Goal: Information Seeking & Learning: Learn about a topic

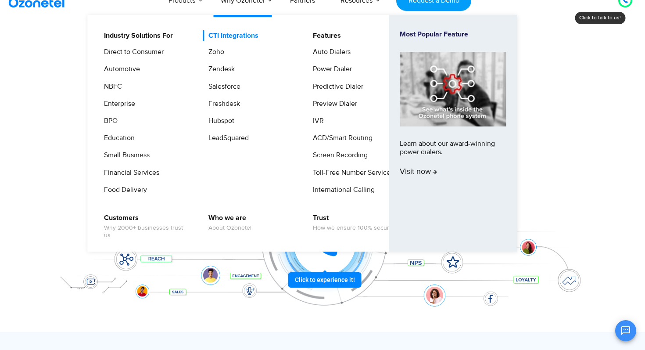
scroll to position [14, 1]
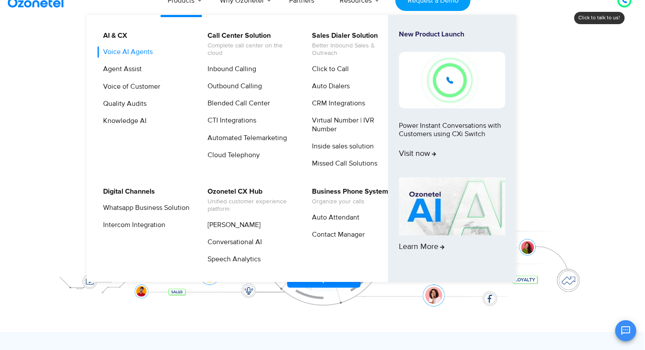
click at [145, 51] on link "Voice AI Agents" at bounding box center [125, 52] width 57 height 11
click at [217, 83] on link "Outbound Calling" at bounding box center [232, 86] width 61 height 11
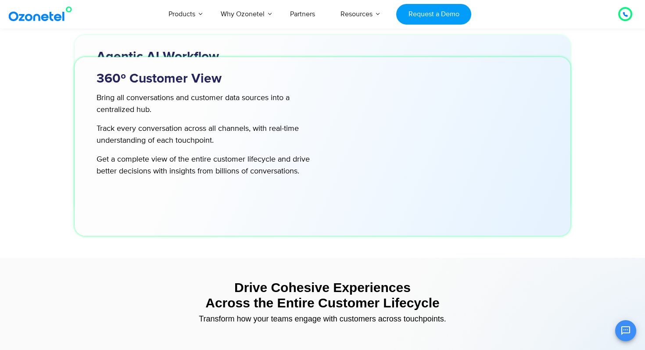
scroll to position [2971, 0]
